Goal: Use online tool/utility

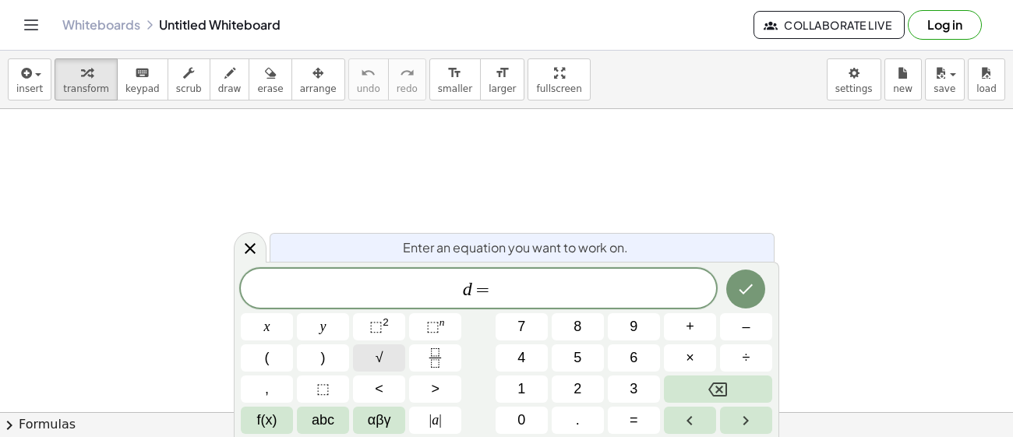
click at [389, 362] on button "√" at bounding box center [379, 358] width 52 height 27
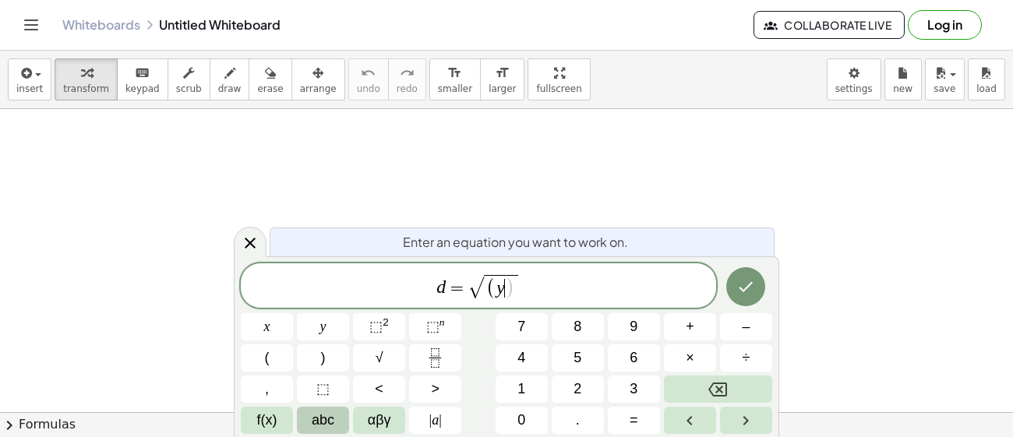
click at [309, 423] on button "abc" at bounding box center [323, 420] width 52 height 27
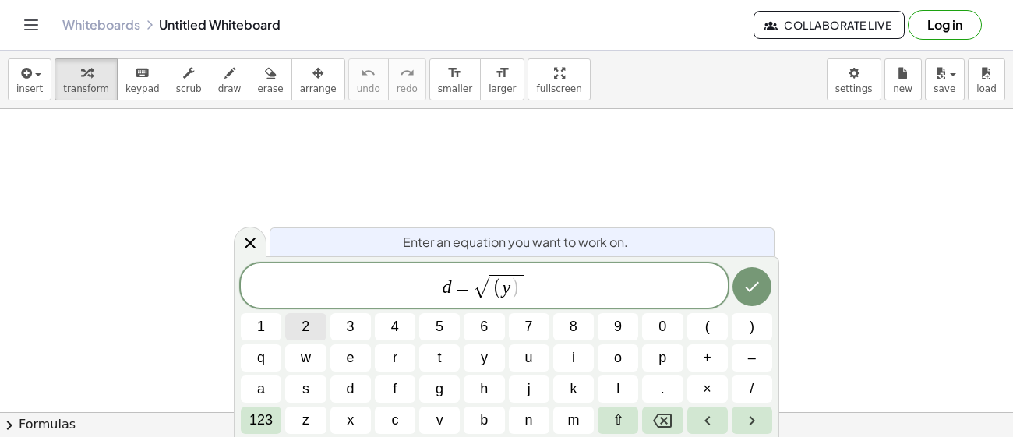
click at [316, 334] on button "2" at bounding box center [305, 326] width 41 height 27
click at [677, 423] on button "Backspace" at bounding box center [662, 420] width 41 height 27
click at [246, 243] on icon at bounding box center [250, 243] width 19 height 19
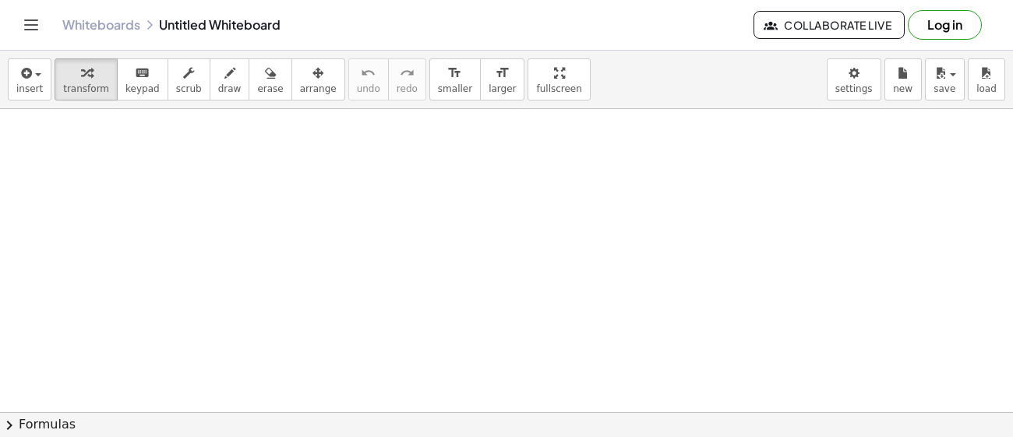
click at [39, 421] on button "chevron_right Formulas" at bounding box center [506, 424] width 1013 height 25
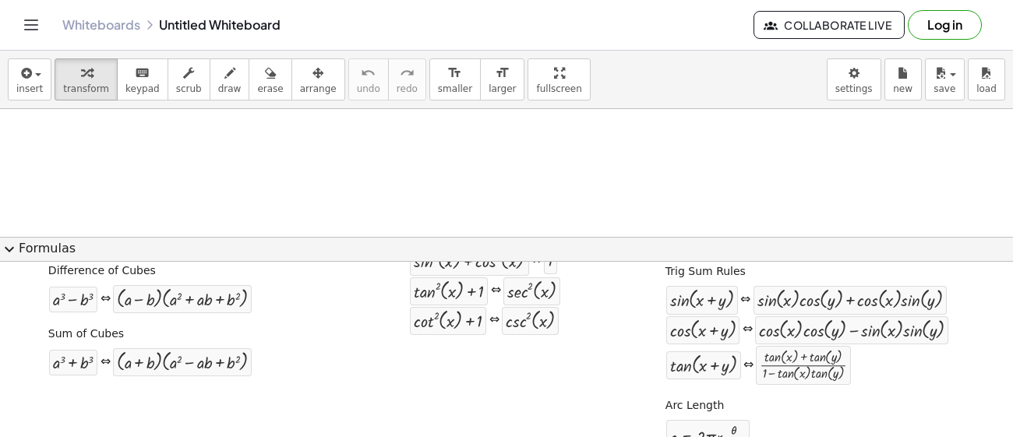
scroll to position [332, 0]
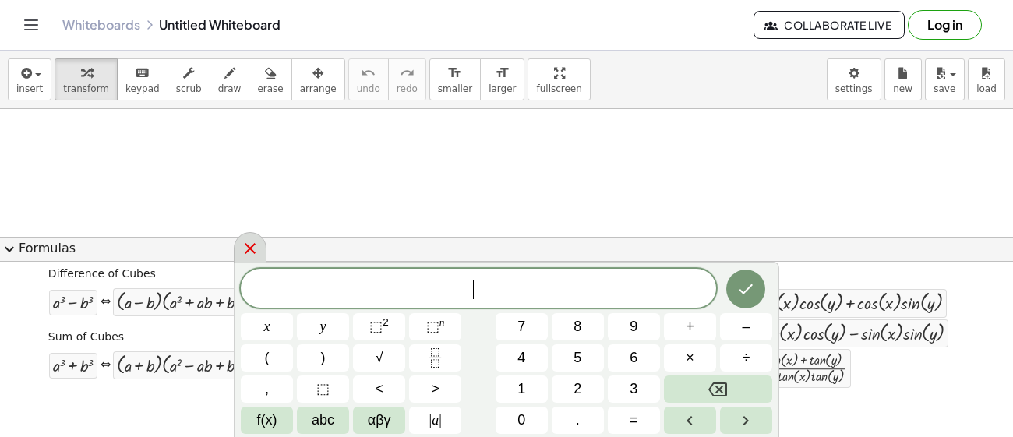
click at [252, 243] on icon at bounding box center [250, 248] width 19 height 19
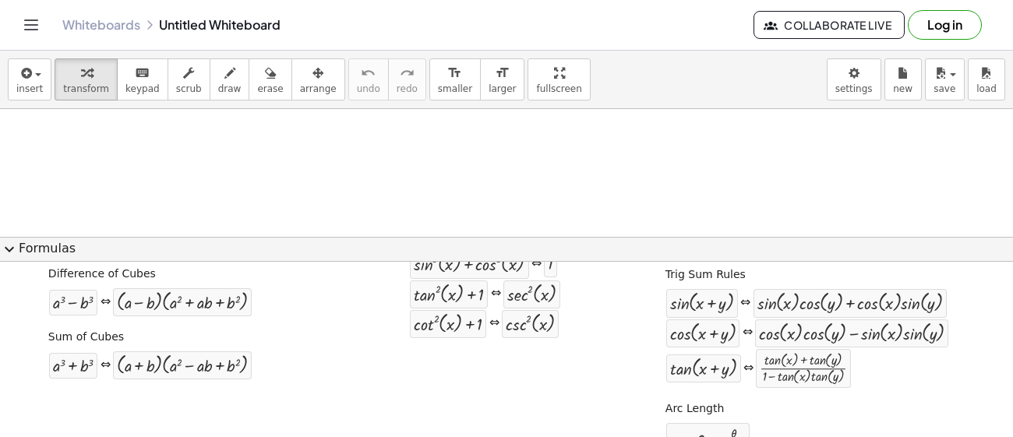
click at [48, 239] on button "expand_more Formulas" at bounding box center [506, 249] width 1013 height 25
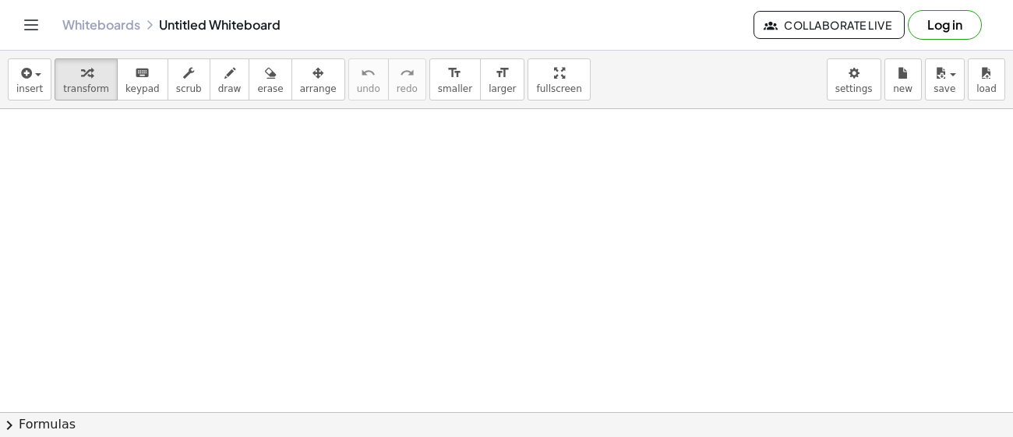
click at [21, 421] on button "chevron_right Formulas" at bounding box center [506, 424] width 1013 height 25
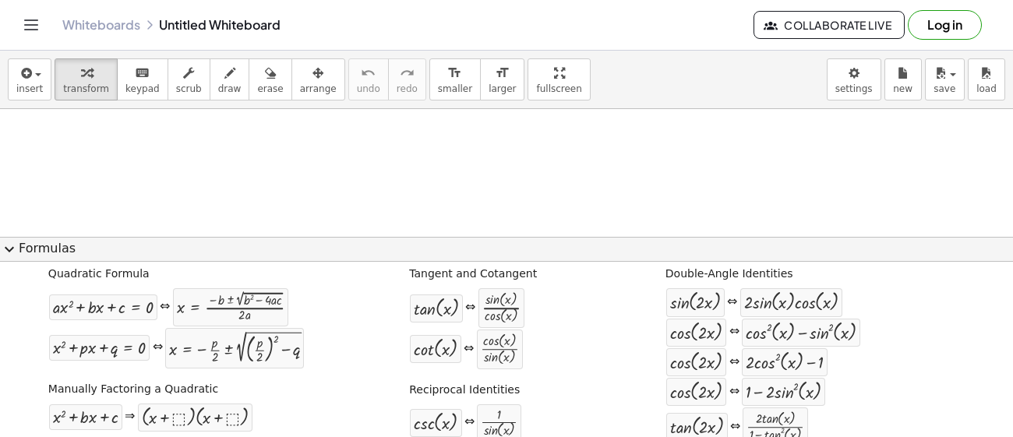
scroll to position [0, 0]
